Goal: Information Seeking & Learning: Find specific fact

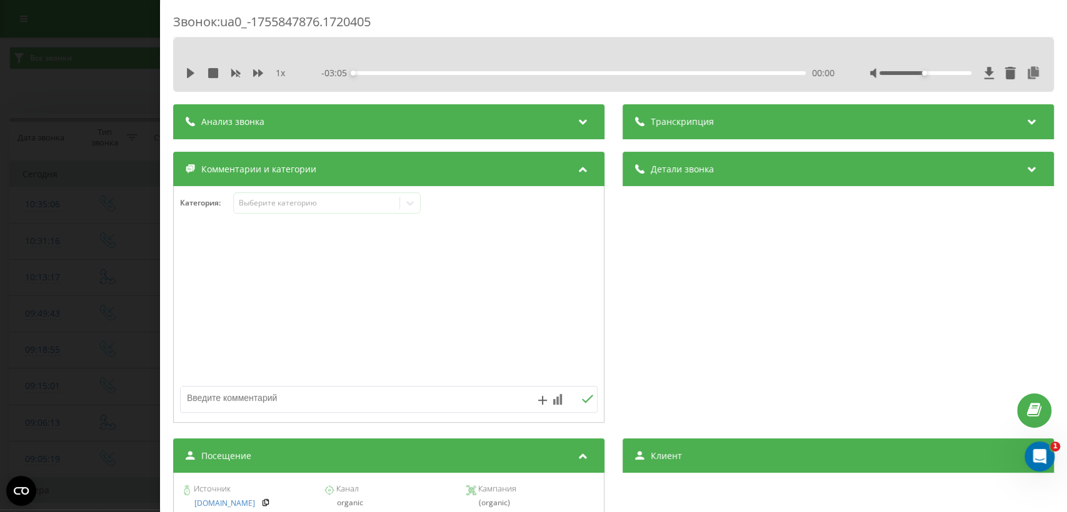
scroll to position [215, 0]
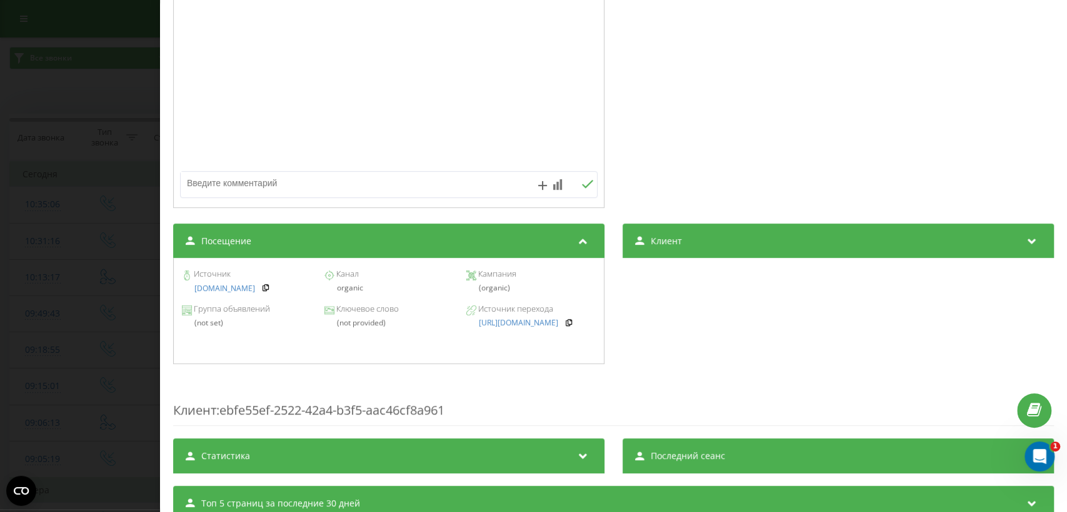
click at [125, 211] on div "Звонок : ua0_-1755847876.1720405 1 x - 03:05 00:00 00:00 Транскрипция Для анали…" at bounding box center [533, 256] width 1067 height 512
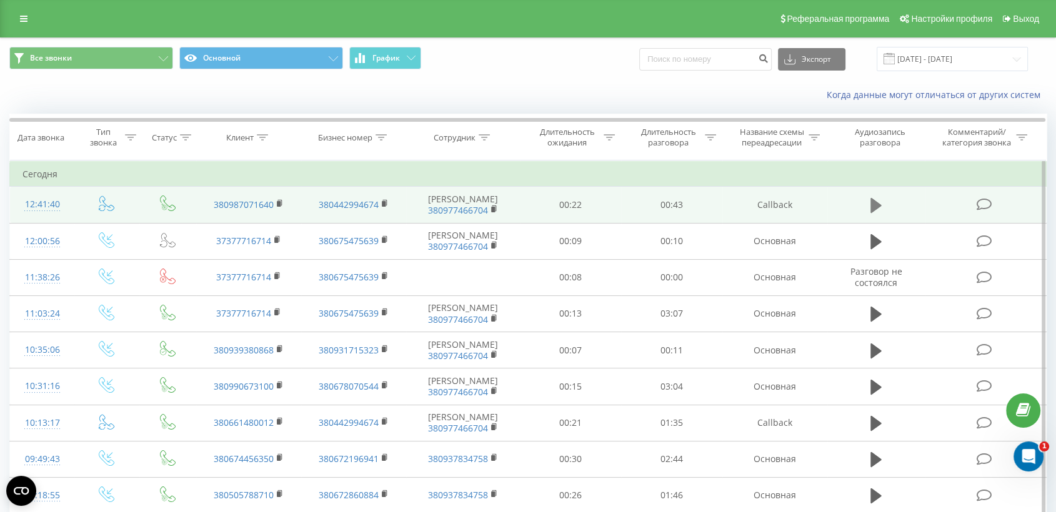
click at [877, 209] on icon at bounding box center [875, 205] width 11 height 17
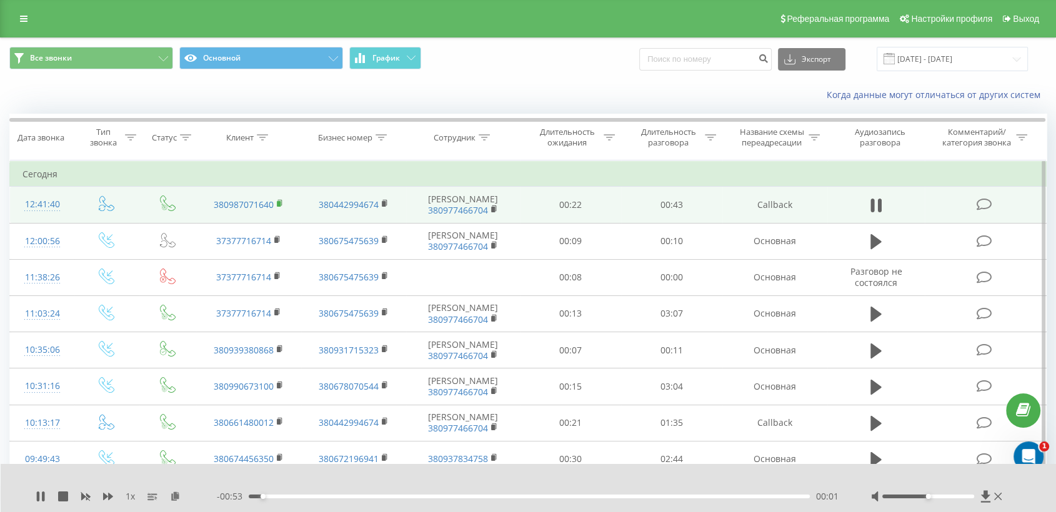
click at [280, 202] on rect at bounding box center [279, 204] width 4 height 6
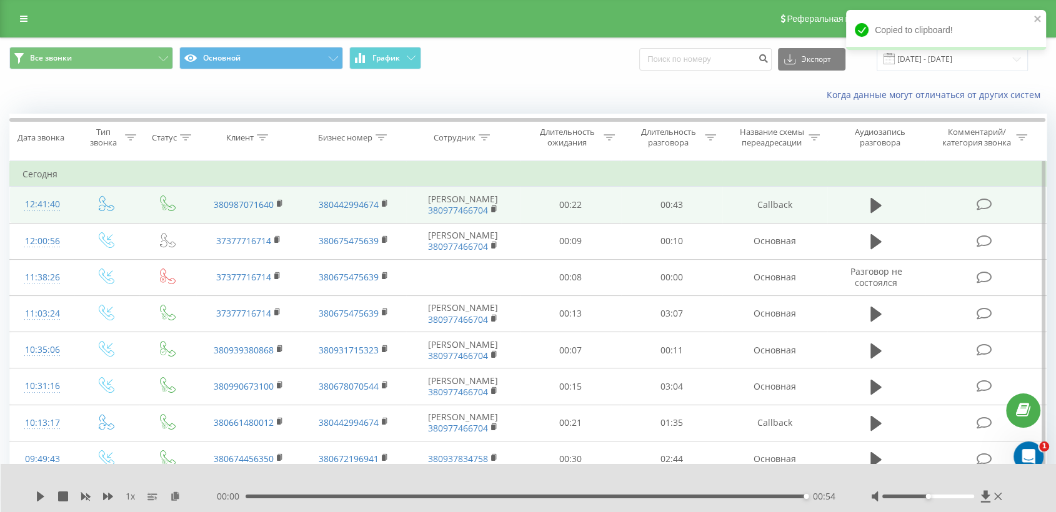
click at [941, 202] on td at bounding box center [985, 205] width 121 height 36
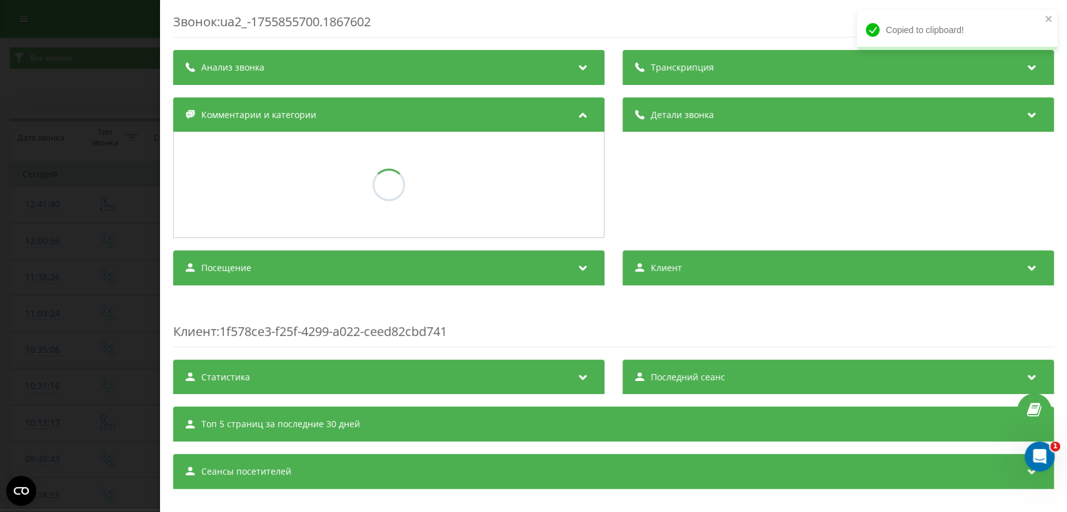
click at [482, 271] on div "Посещение" at bounding box center [388, 268] width 431 height 35
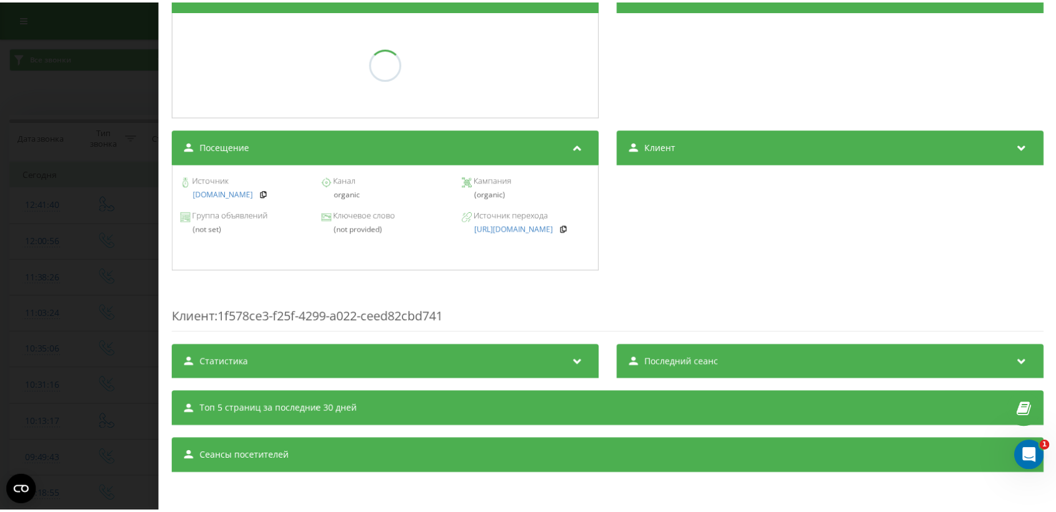
scroll to position [176, 0]
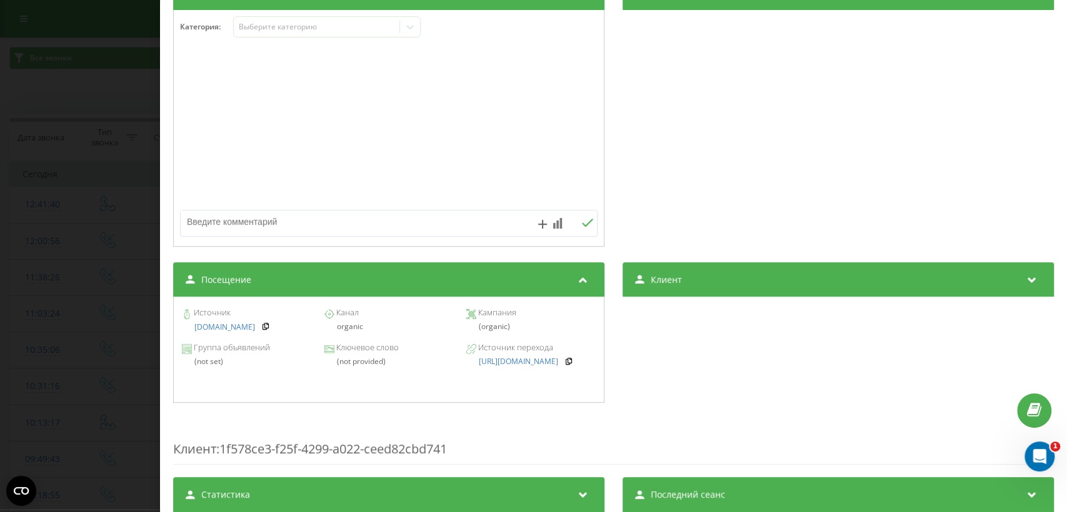
click at [113, 296] on div "Звонок : ua2_-1755855700.1867602 1 x 00:00 00:54 00:54 Транскрипция Для анализа…" at bounding box center [533, 256] width 1067 height 512
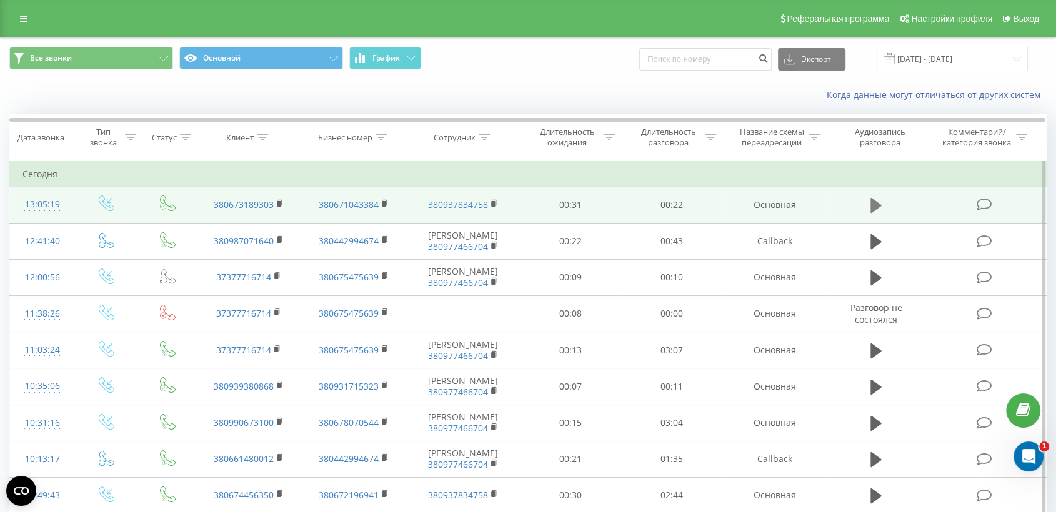
click at [875, 206] on icon at bounding box center [875, 205] width 11 height 15
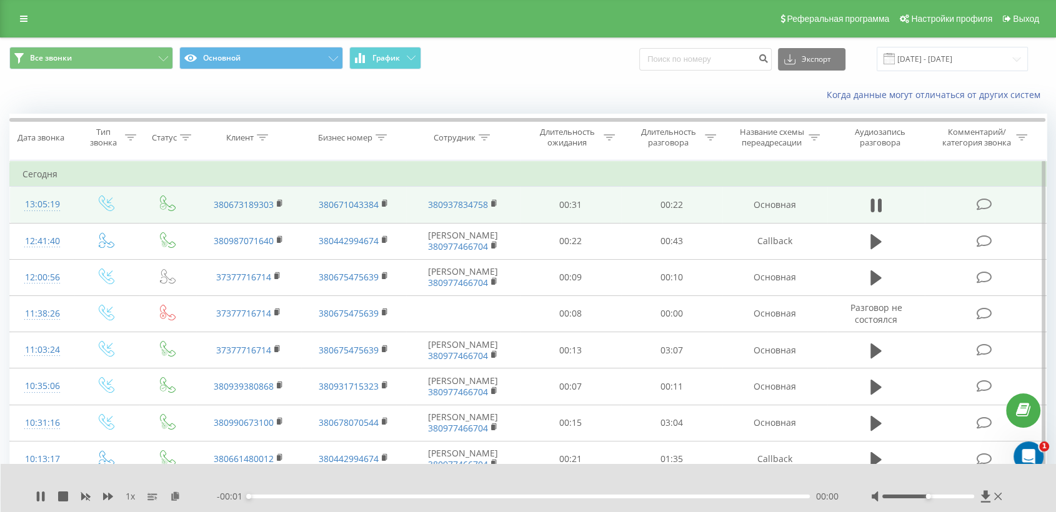
click at [949, 207] on td at bounding box center [985, 205] width 121 height 36
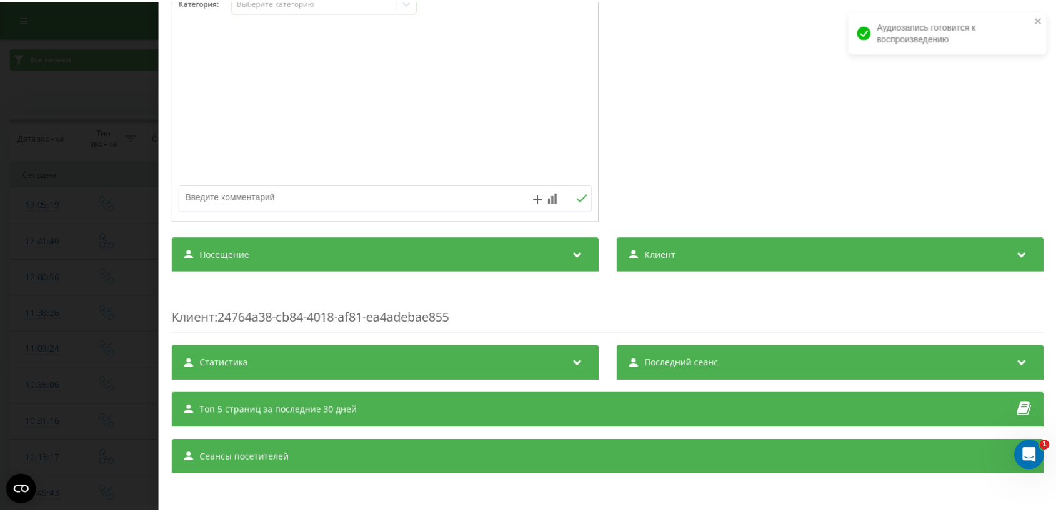
scroll to position [203, 0]
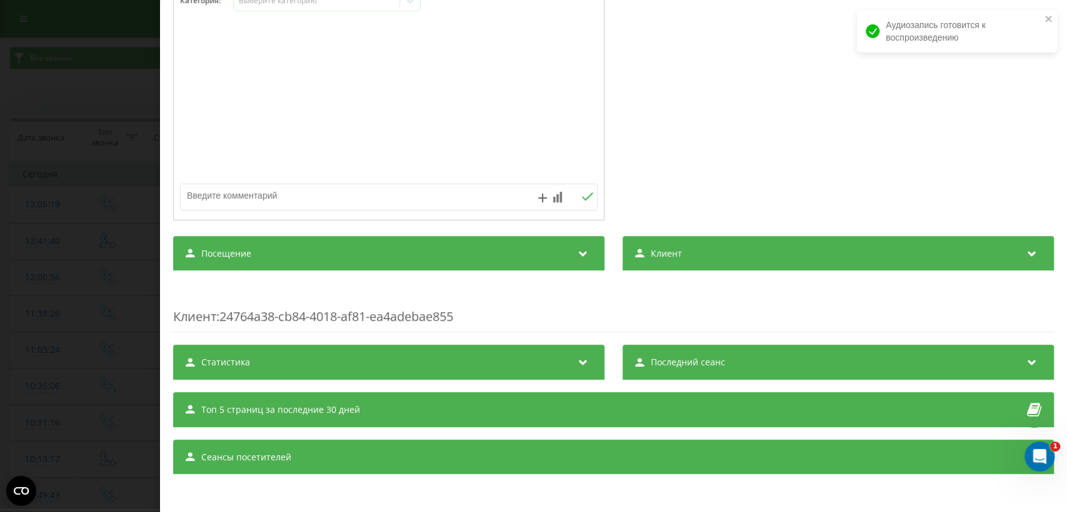
click at [559, 254] on div "Посещение" at bounding box center [388, 253] width 431 height 35
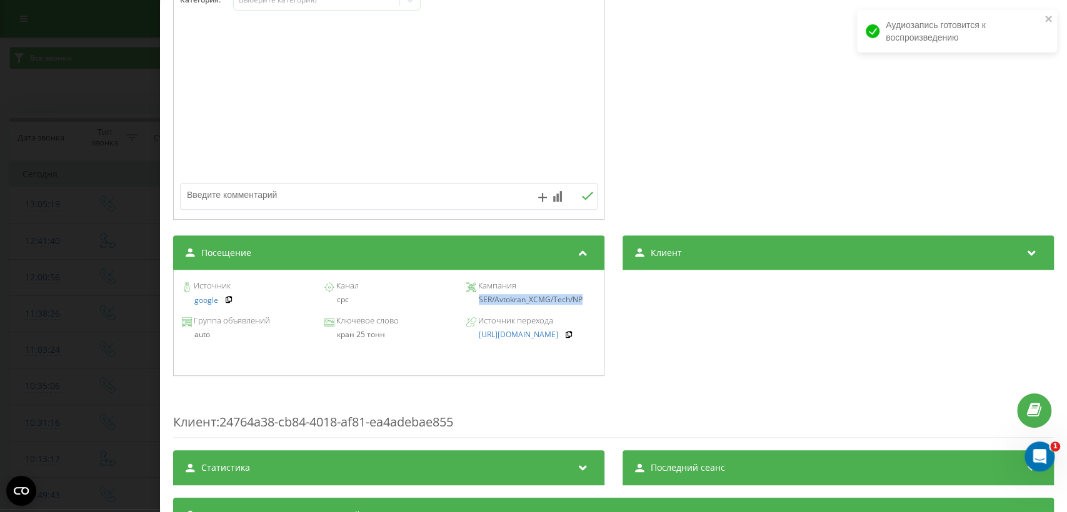
drag, startPoint x: 471, startPoint y: 302, endPoint x: 584, endPoint y: 302, distance: 113.1
click at [584, 302] on div "SER/Avtokran_XCMG/Tech/NP" at bounding box center [530, 300] width 129 height 9
copy div "SER/Avtokran_XCMG/Tech/NP"
click at [85, 252] on div "Звонок : ua13_-1755857119.1859443 1 x - 00:01 00:21 00:21 Транскрипция Для анал…" at bounding box center [533, 256] width 1067 height 512
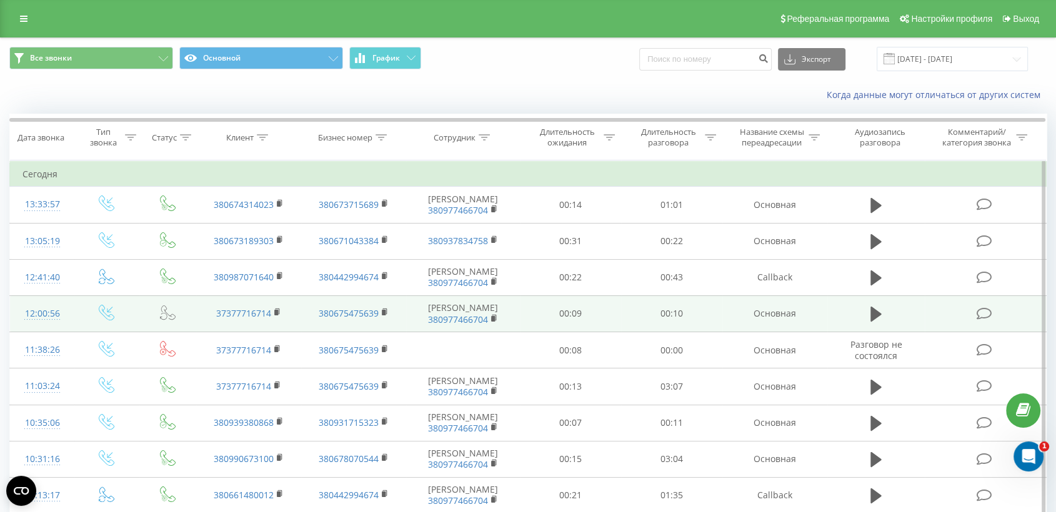
click at [954, 316] on td at bounding box center [985, 314] width 121 height 36
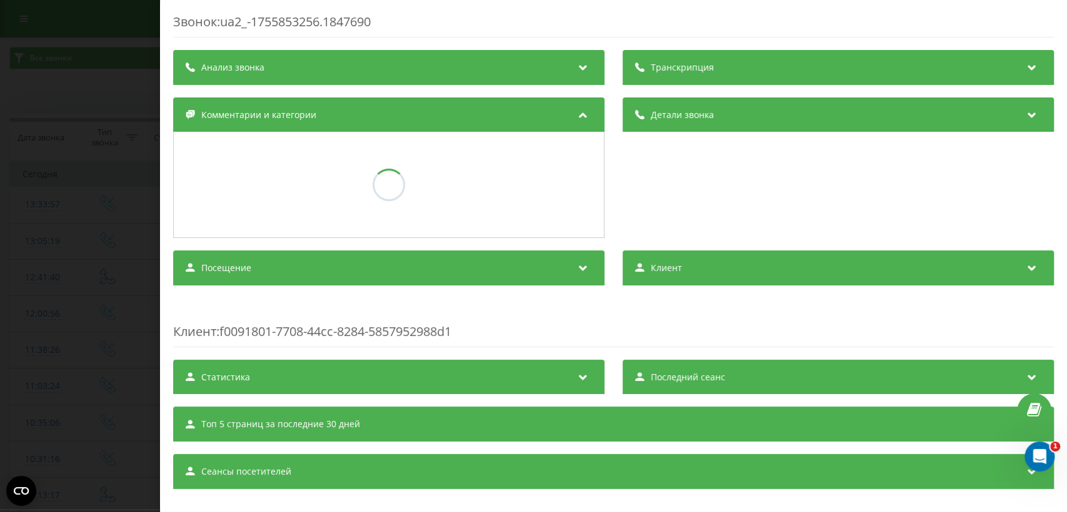
click at [535, 274] on div "Посещение" at bounding box center [388, 268] width 431 height 35
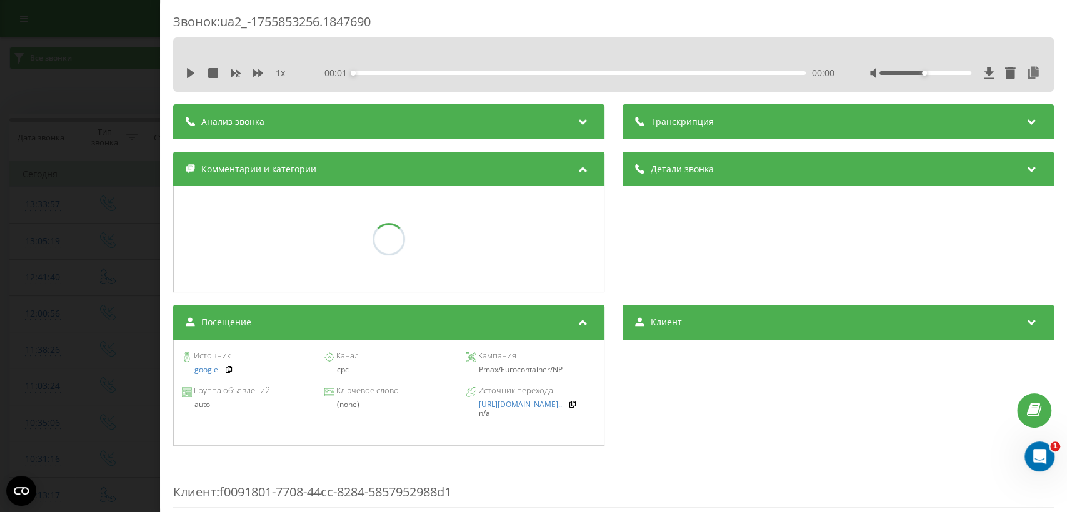
scroll to position [176, 0]
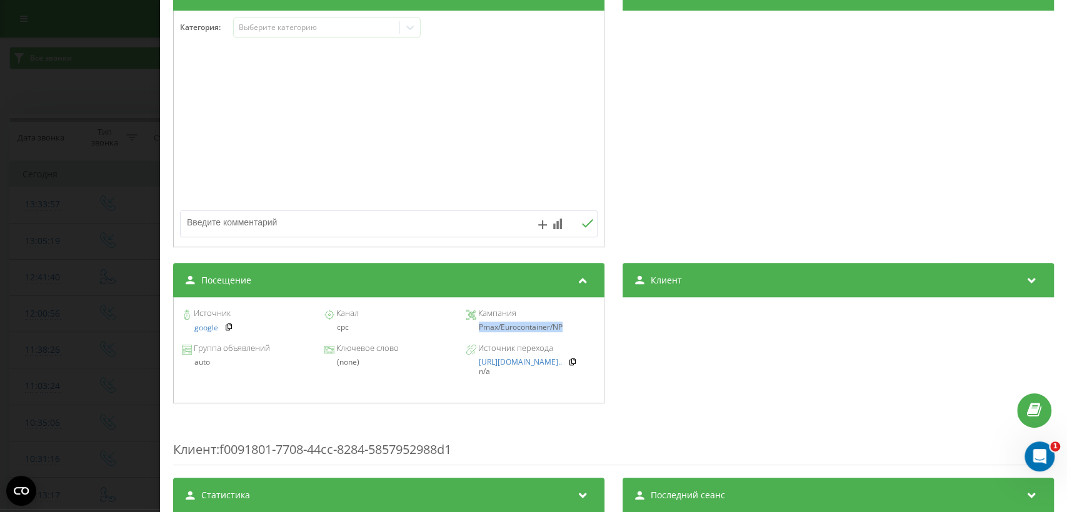
drag, startPoint x: 470, startPoint y: 329, endPoint x: 567, endPoint y: 333, distance: 97.5
click at [567, 333] on div "Источник google Канал cpc Кампания Pmax/Eurocontainer/NP" at bounding box center [388, 321] width 417 height 35
copy div "Pmax/Eurocontainer/NP"
click at [97, 266] on div "Звонок : ua2_-1755853256.1847690 1 x - 00:19 00:00 00:00 Транскрипция Для анали…" at bounding box center [533, 256] width 1067 height 512
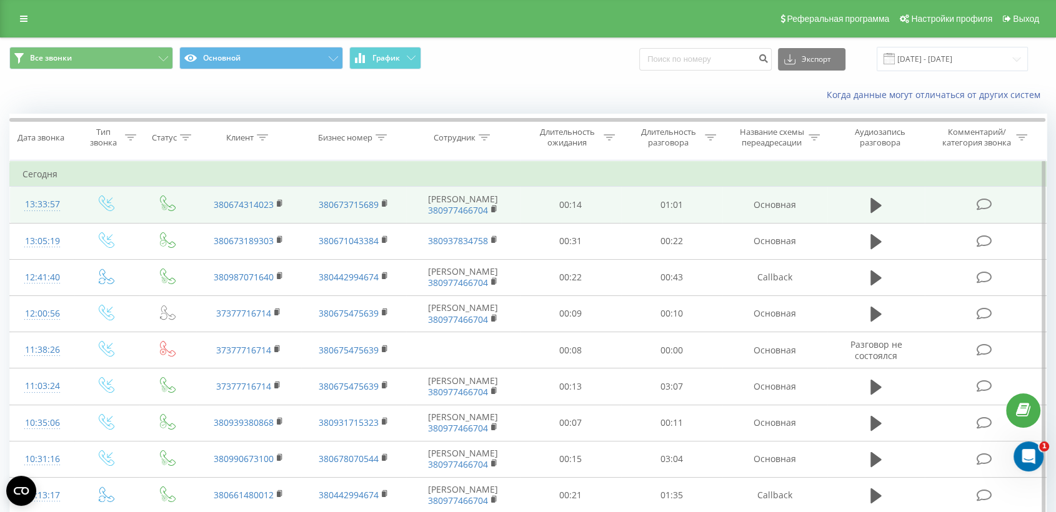
click at [946, 214] on td at bounding box center [985, 205] width 121 height 36
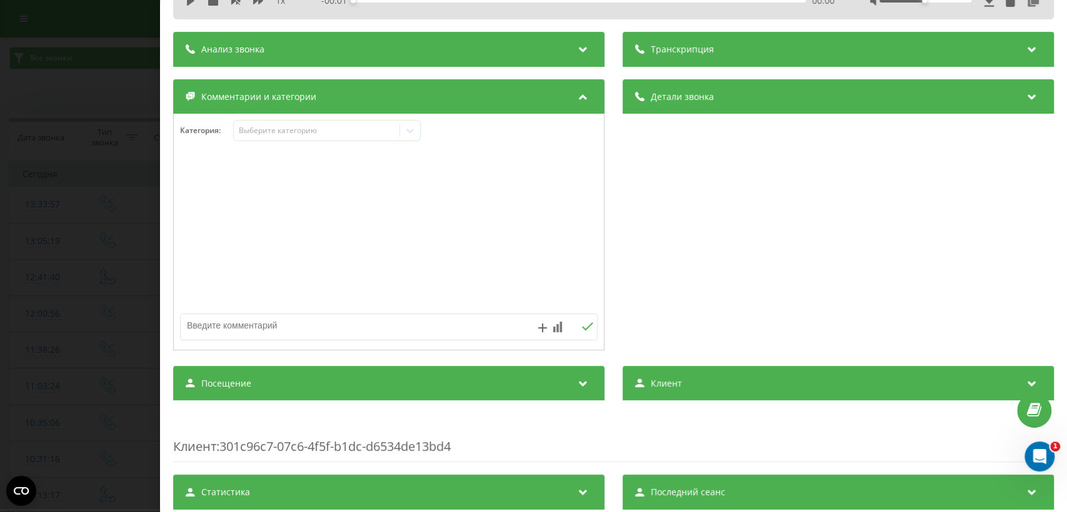
scroll to position [92, 0]
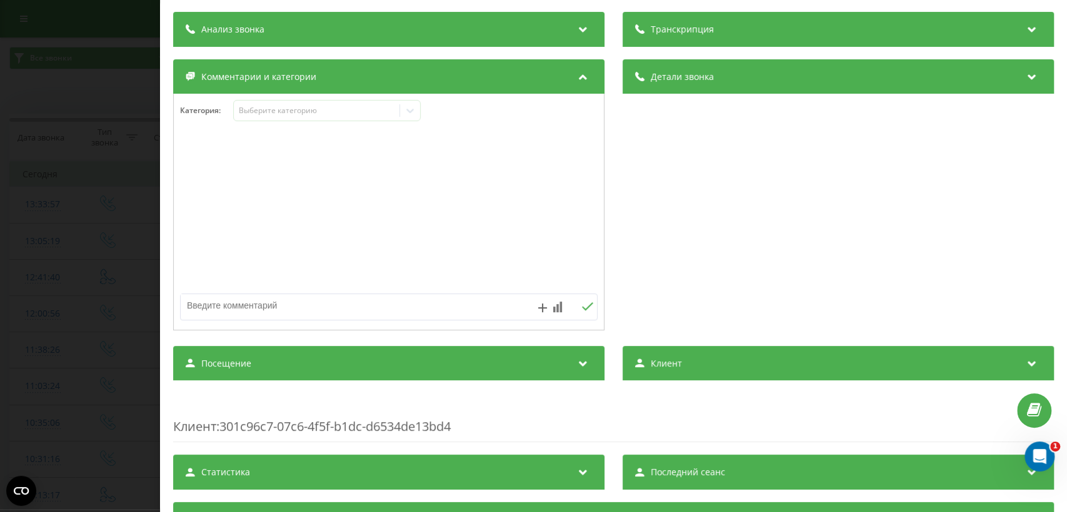
click at [474, 357] on div "Посещение" at bounding box center [388, 363] width 431 height 35
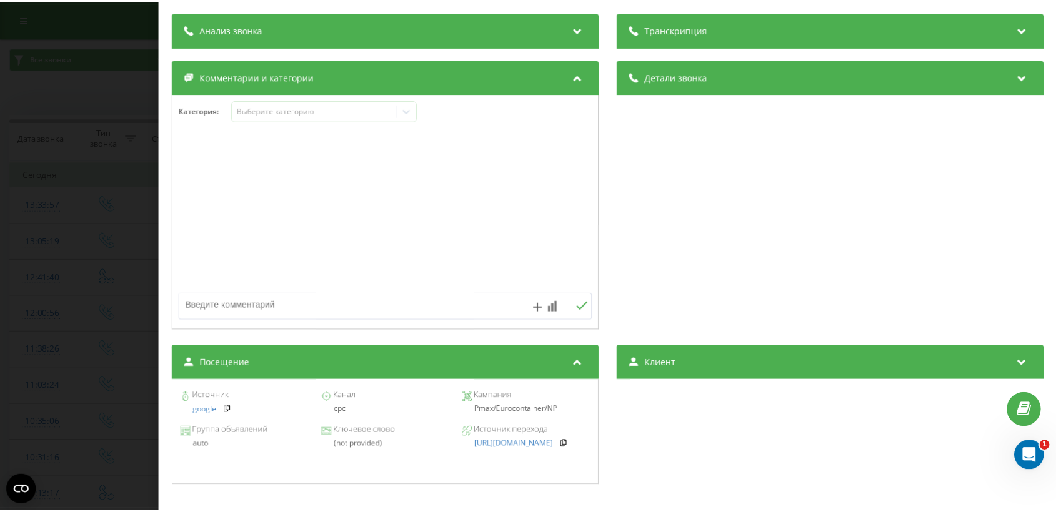
scroll to position [185, 0]
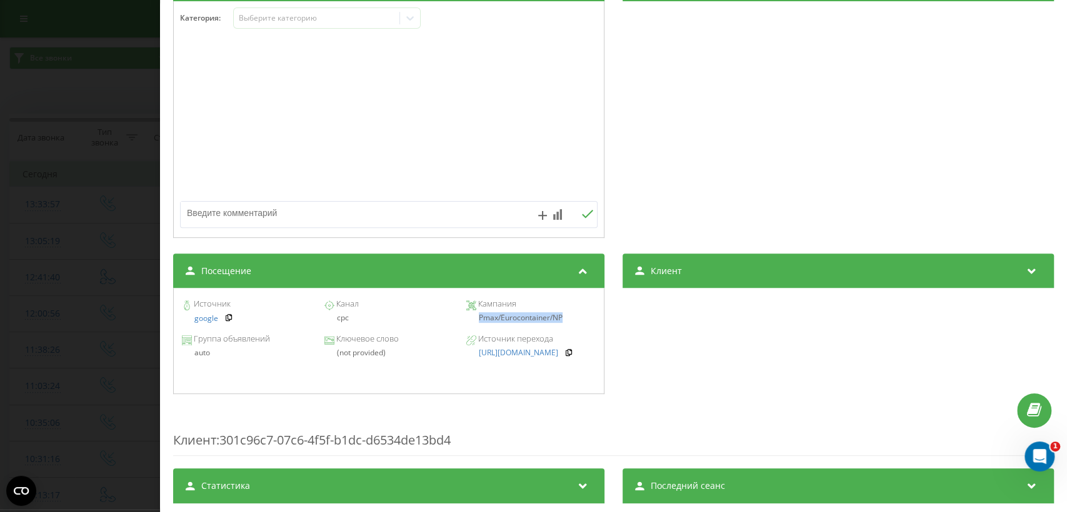
drag, startPoint x: 474, startPoint y: 319, endPoint x: 559, endPoint y: 319, distance: 85.6
click at [559, 319] on div "Pmax/Eurocontainer/NP" at bounding box center [530, 318] width 129 height 9
copy div "Pmax/Eurocontainer/NP"
click at [60, 361] on div "Звонок : ua6_-1755858837.2240757 1 x - 01:02 00:00 00:00 Транскрипция Для анали…" at bounding box center [533, 256] width 1067 height 512
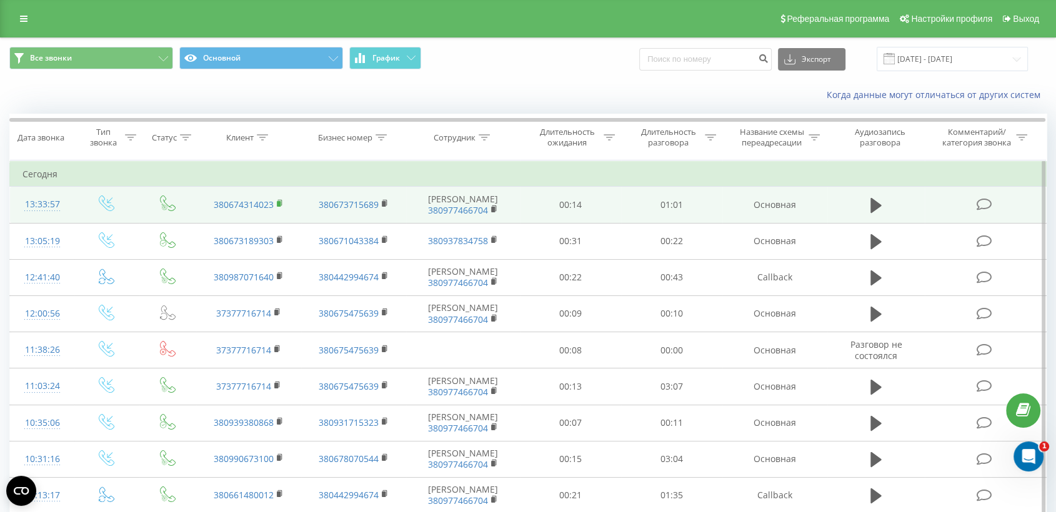
click at [279, 206] on icon at bounding box center [280, 203] width 7 height 9
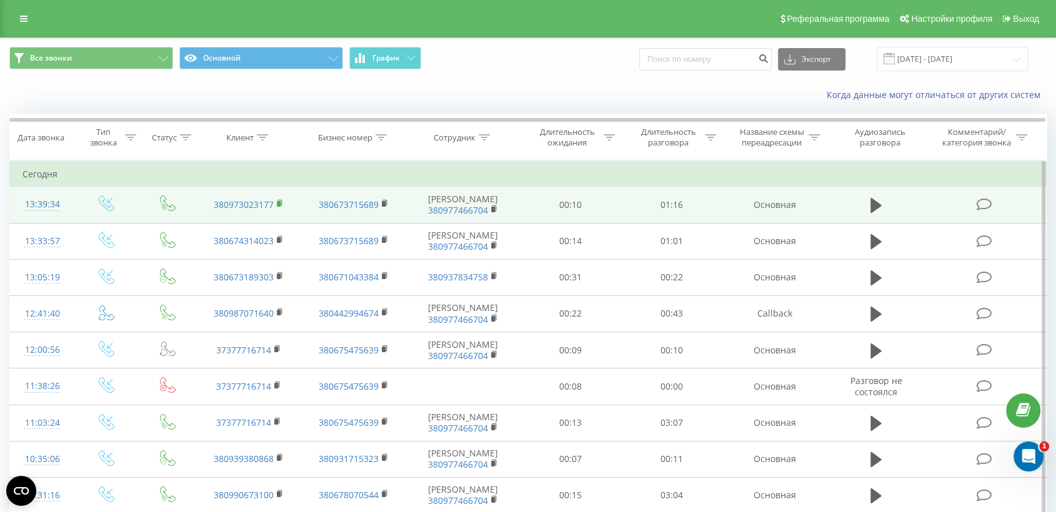
click at [279, 202] on rect at bounding box center [279, 204] width 4 height 6
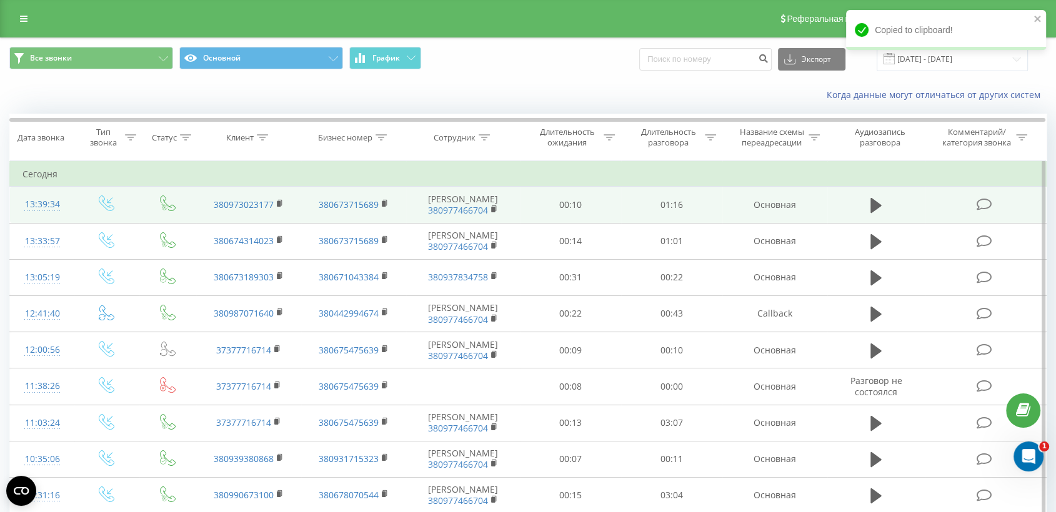
click at [932, 212] on td at bounding box center [985, 205] width 121 height 36
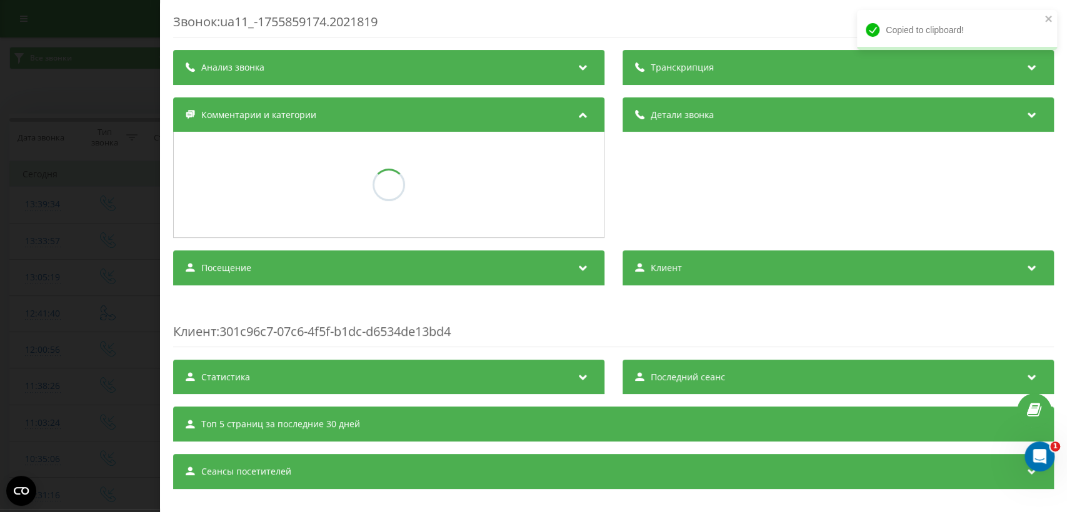
click at [552, 279] on div "Посещение" at bounding box center [388, 268] width 431 height 35
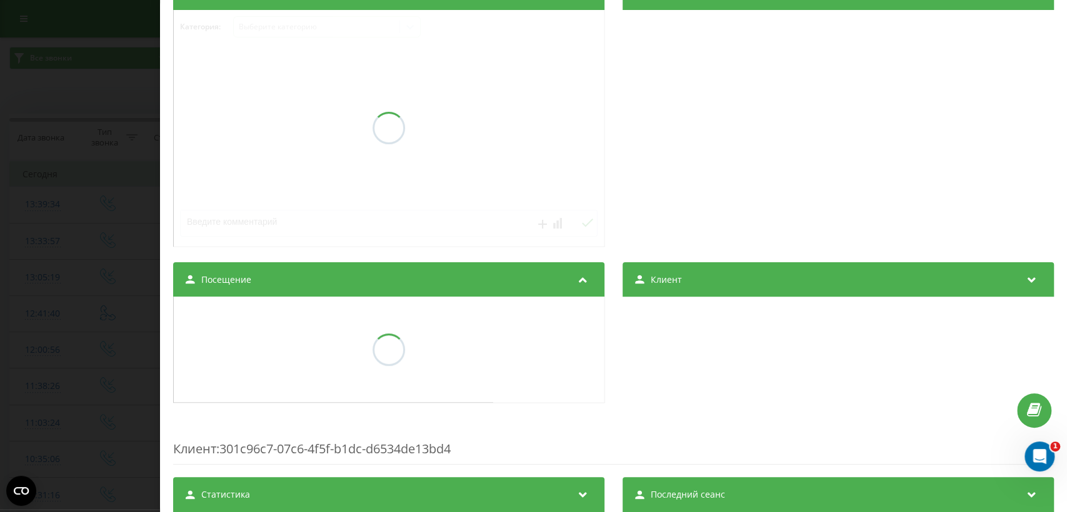
scroll to position [176, 0]
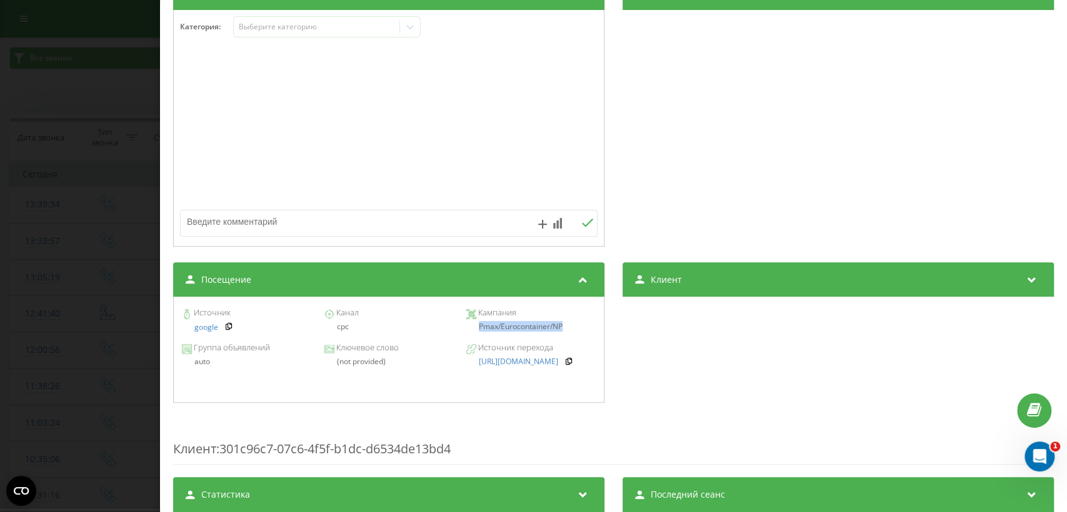
drag, startPoint x: 472, startPoint y: 326, endPoint x: 565, endPoint y: 326, distance: 93.1
click at [565, 326] on div "Pmax/Eurocontainer/NP" at bounding box center [530, 326] width 129 height 9
copy div "Pmax/Eurocontainer/NP"
